Goal: Task Accomplishment & Management: Use online tool/utility

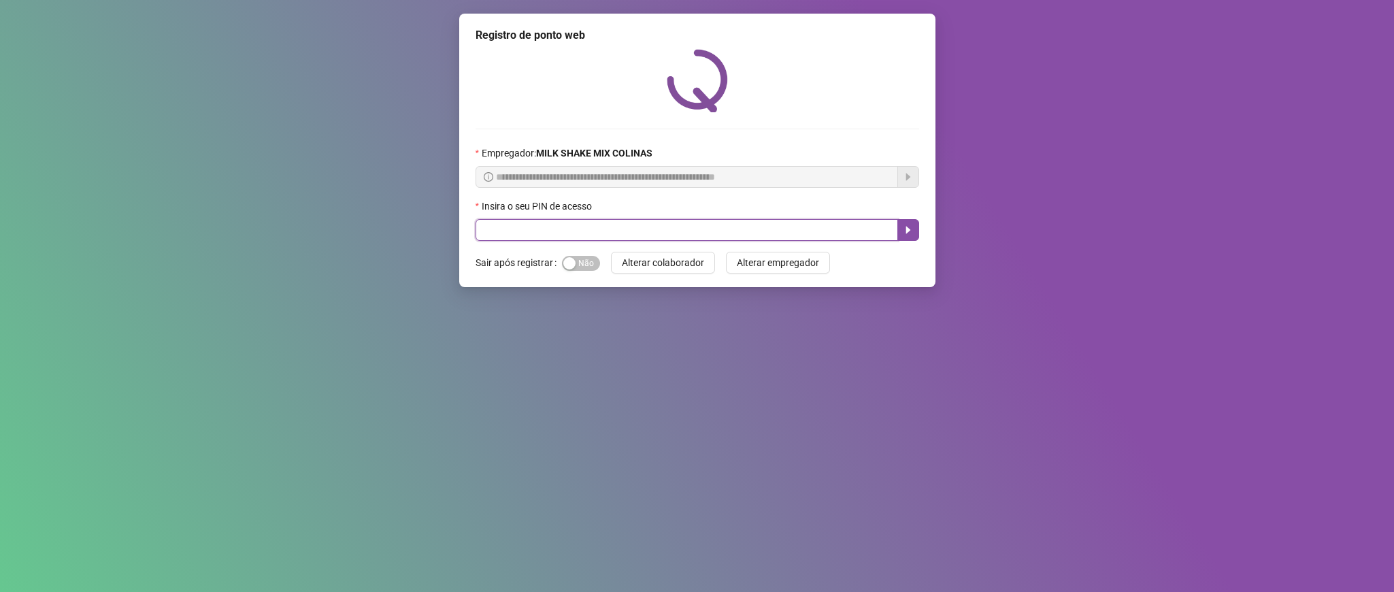
click at [501, 235] on input "text" at bounding box center [687, 230] width 423 height 22
type input "*****"
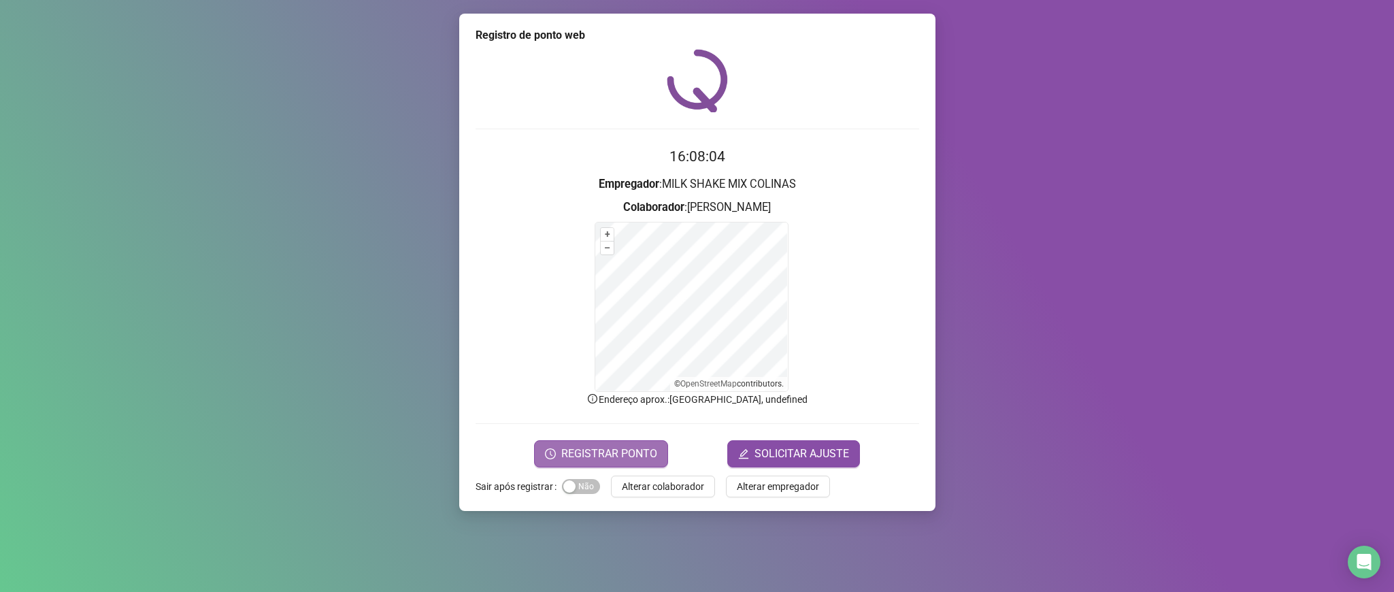
click at [586, 450] on span "REGISTRAR PONTO" at bounding box center [609, 454] width 96 height 16
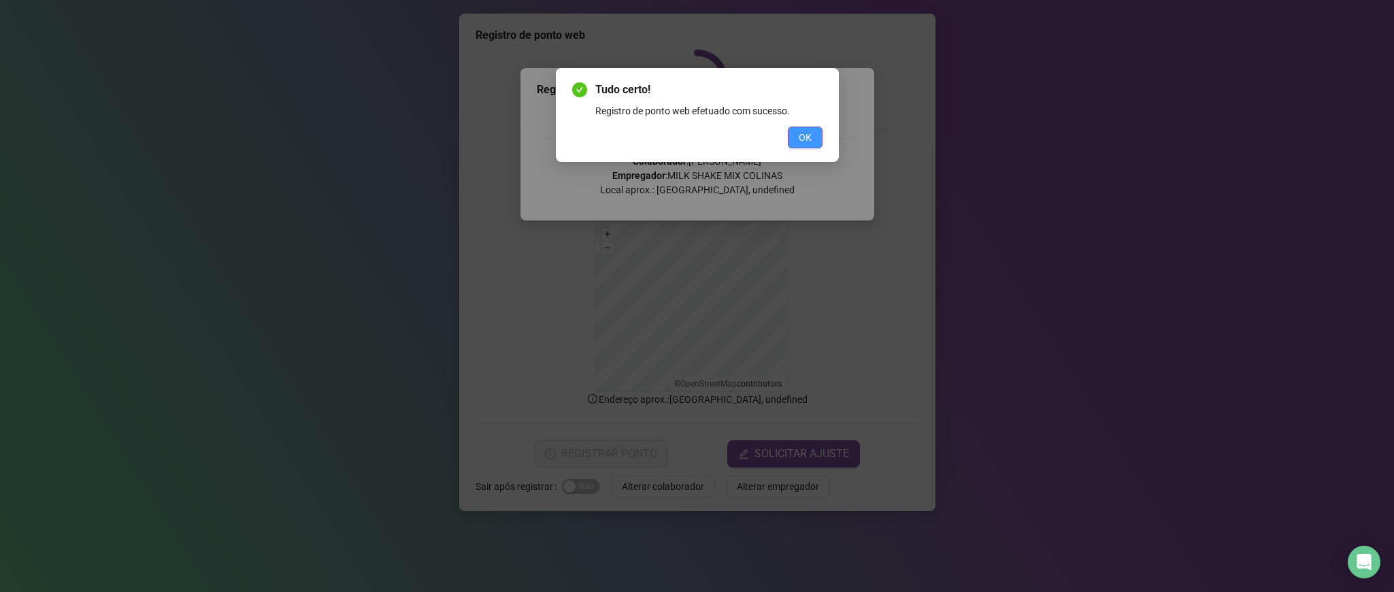
click at [791, 131] on button "OK" at bounding box center [805, 138] width 35 height 22
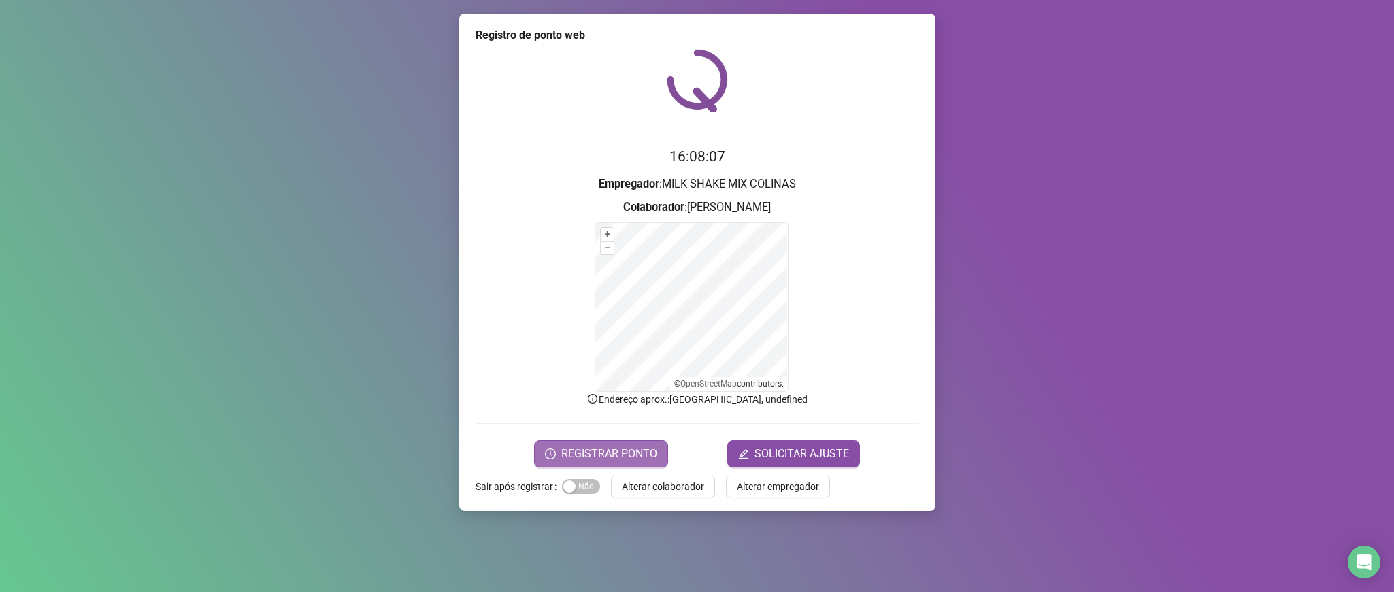
click at [586, 445] on button "REGISTRAR PONTO" at bounding box center [601, 453] width 134 height 27
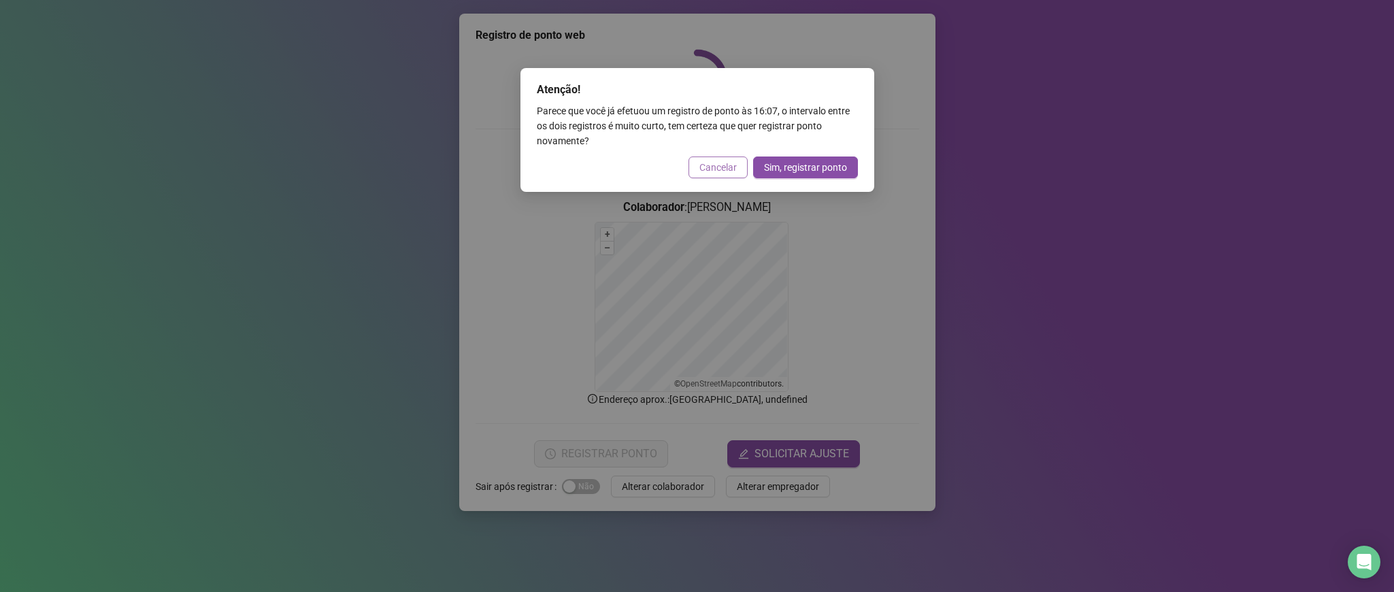
click at [711, 167] on span "Cancelar" at bounding box center [717, 167] width 37 height 15
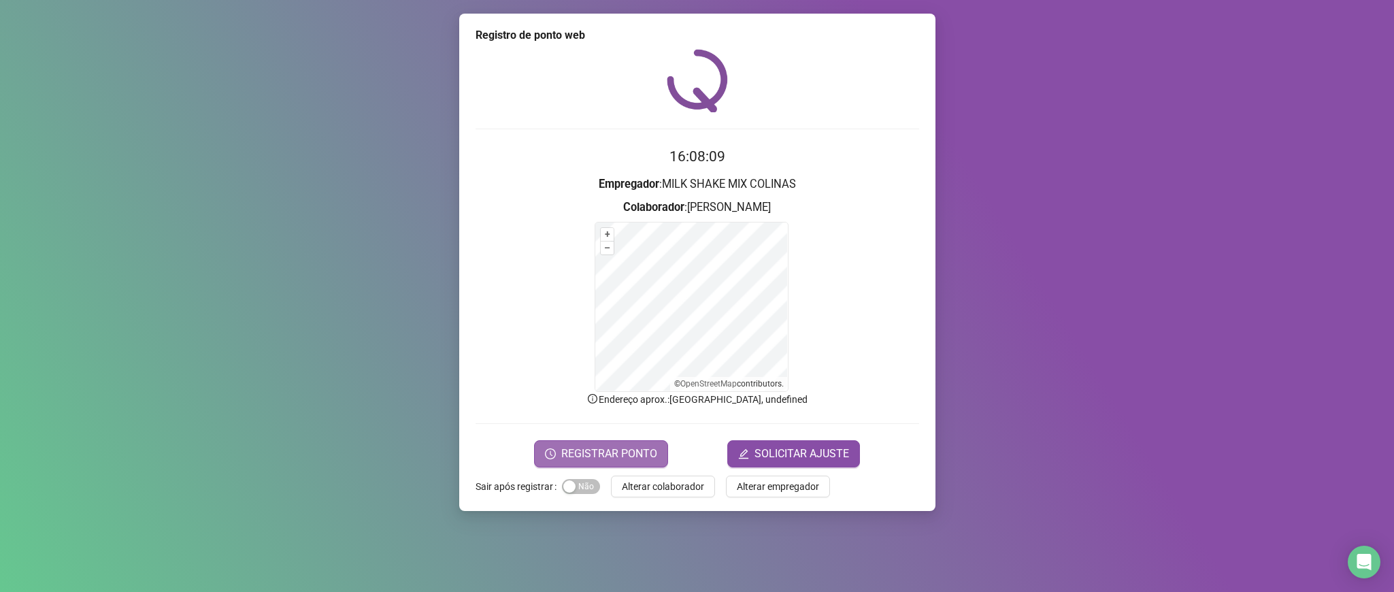
click at [592, 446] on span "REGISTRAR PONTO" at bounding box center [609, 454] width 96 height 16
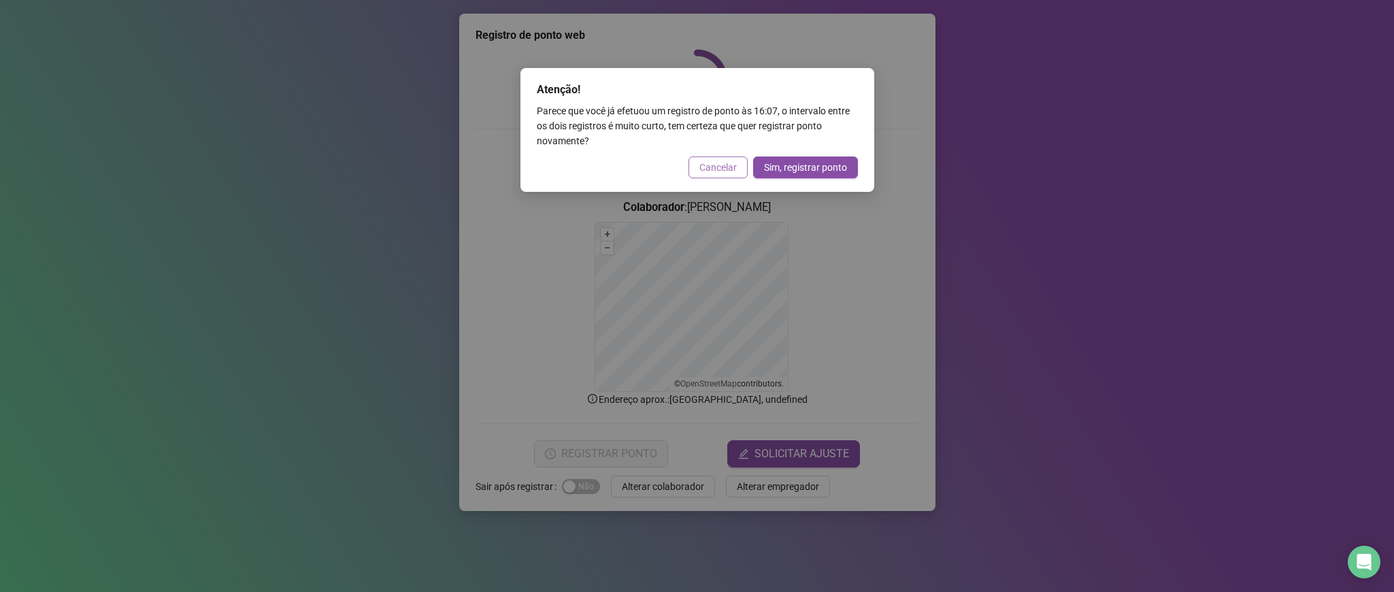
click at [711, 161] on span "Cancelar" at bounding box center [717, 167] width 37 height 15
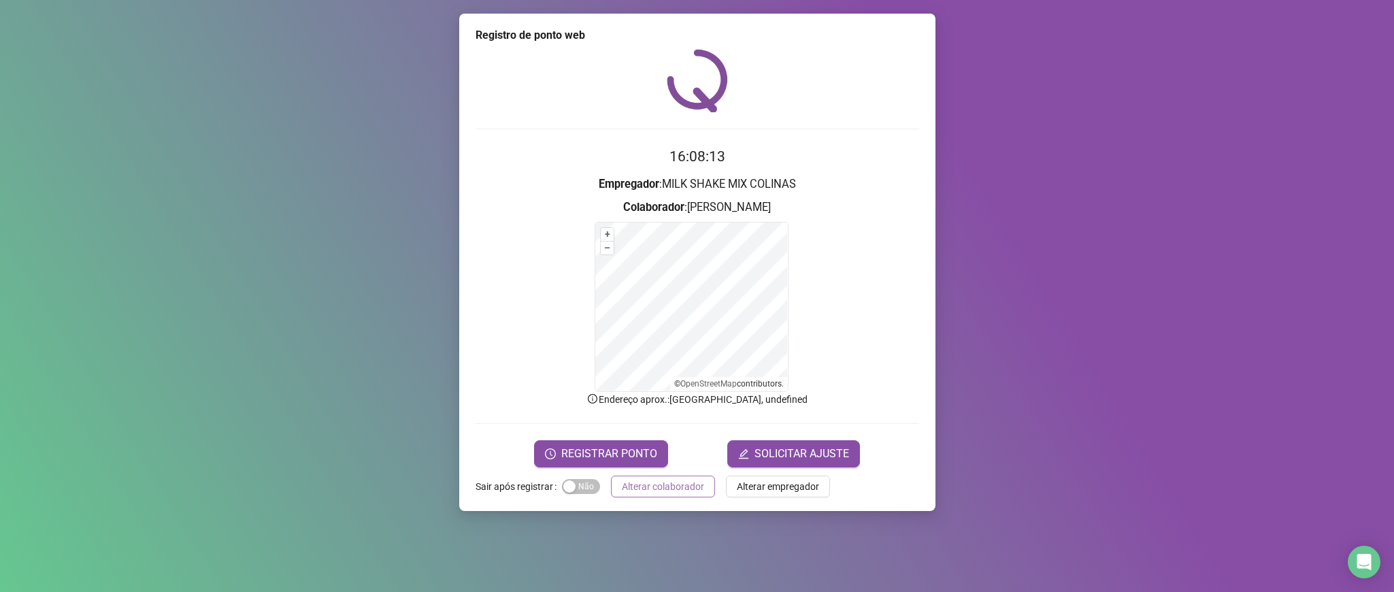
click at [660, 486] on span "Alterar colaborador" at bounding box center [663, 486] width 82 height 15
